Goal: Check status: Check status

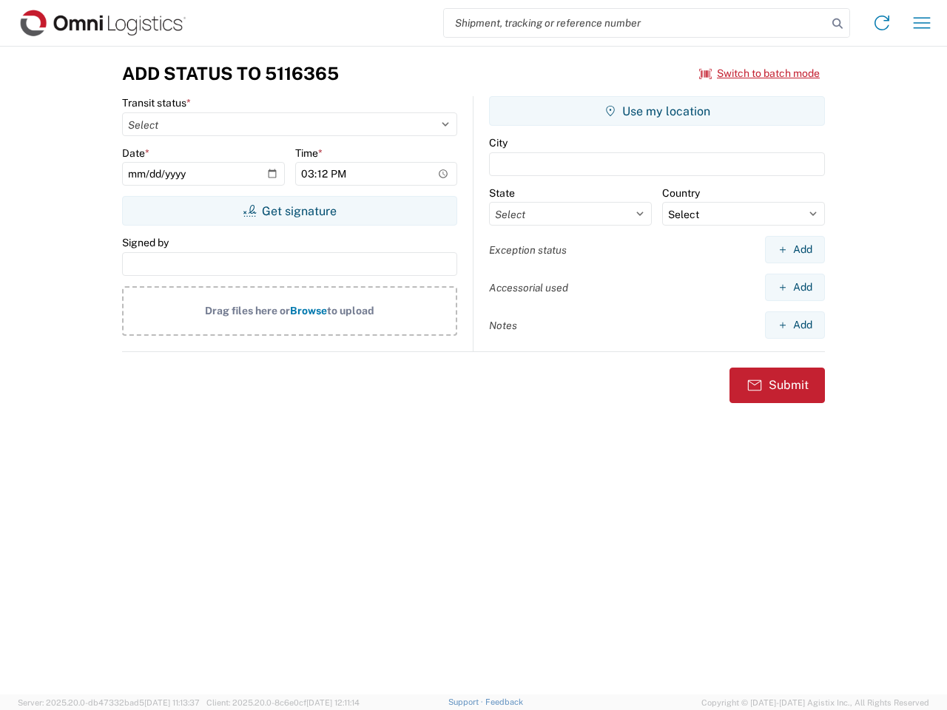
click at [636, 23] on input "search" at bounding box center [635, 23] width 383 height 28
click at [838, 24] on icon at bounding box center [837, 23] width 21 height 21
click at [882, 23] on icon at bounding box center [882, 23] width 24 height 24
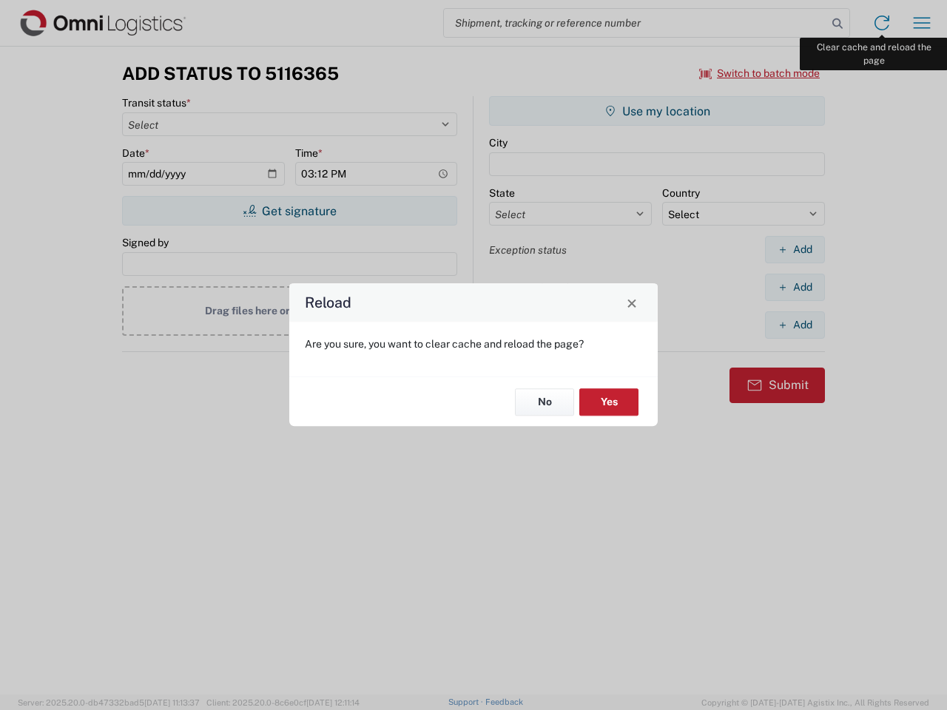
click at [922, 23] on div "Reload Are you sure, you want to clear cache and reload the page? No Yes" at bounding box center [473, 355] width 947 height 710
click at [760, 73] on div "Reload Are you sure, you want to clear cache and reload the page? No Yes" at bounding box center [473, 355] width 947 height 710
click at [289, 211] on div "Reload Are you sure, you want to clear cache and reload the page? No Yes" at bounding box center [473, 355] width 947 height 710
click at [657, 111] on div "Reload Are you sure, you want to clear cache and reload the page? No Yes" at bounding box center [473, 355] width 947 height 710
click at [795, 249] on div "Reload Are you sure, you want to clear cache and reload the page? No Yes" at bounding box center [473, 355] width 947 height 710
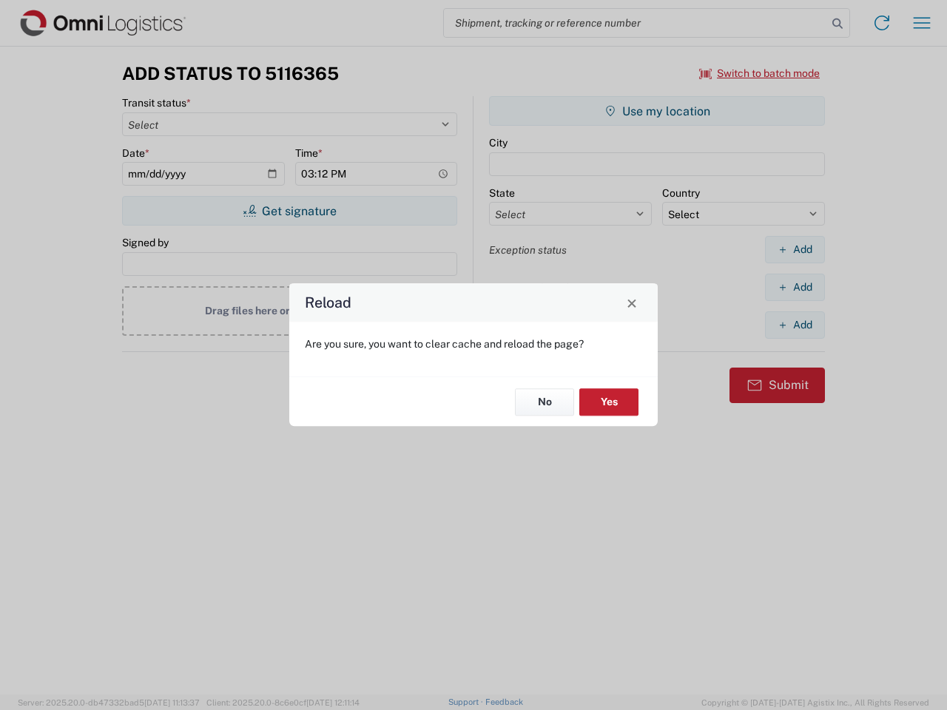
click at [795, 287] on div "Reload Are you sure, you want to clear cache and reload the page? No Yes" at bounding box center [473, 355] width 947 height 710
click at [795, 325] on div "Reload Are you sure, you want to clear cache and reload the page? No Yes" at bounding box center [473, 355] width 947 height 710
